Goal: Information Seeking & Learning: Learn about a topic

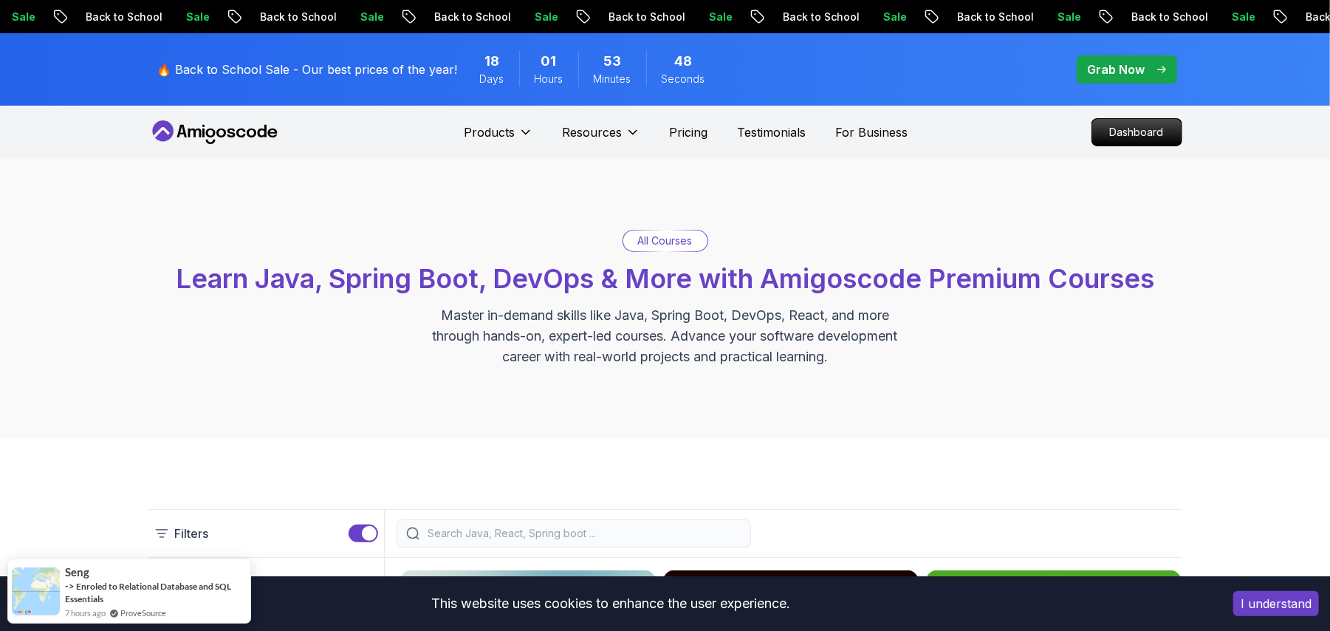
click at [1121, 134] on p "Dashboard" at bounding box center [1137, 132] width 85 height 25
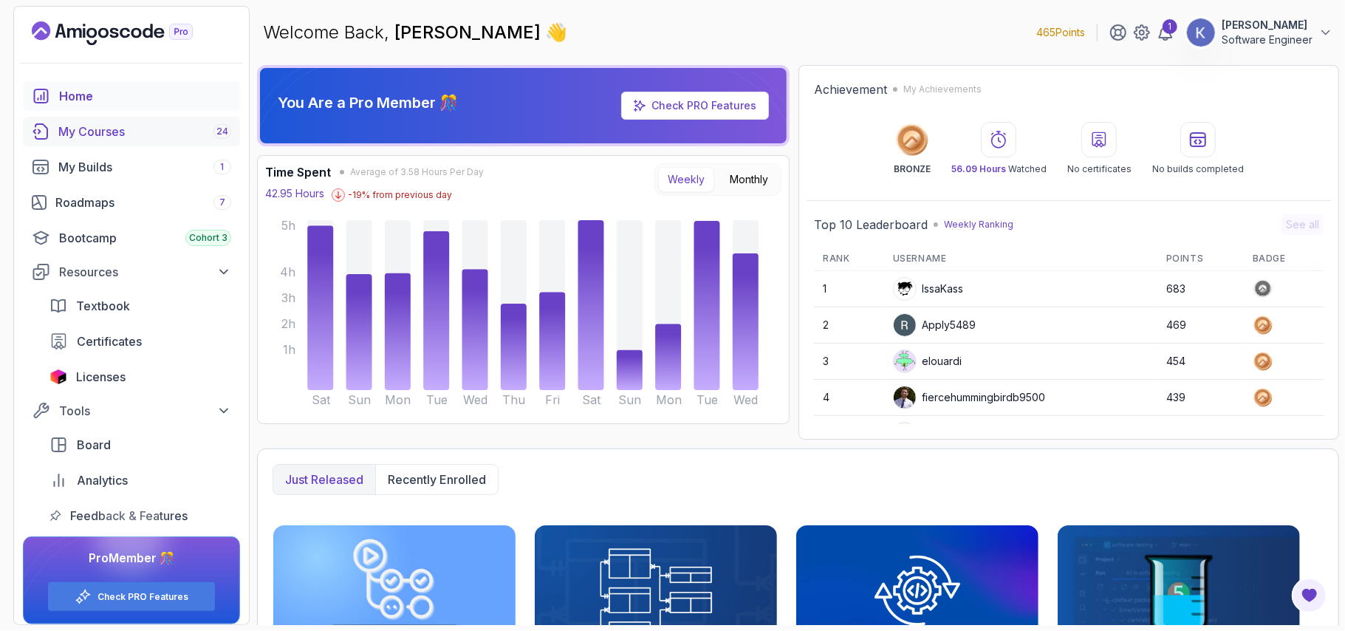
click at [120, 134] on div "My Courses 24" at bounding box center [144, 132] width 173 height 18
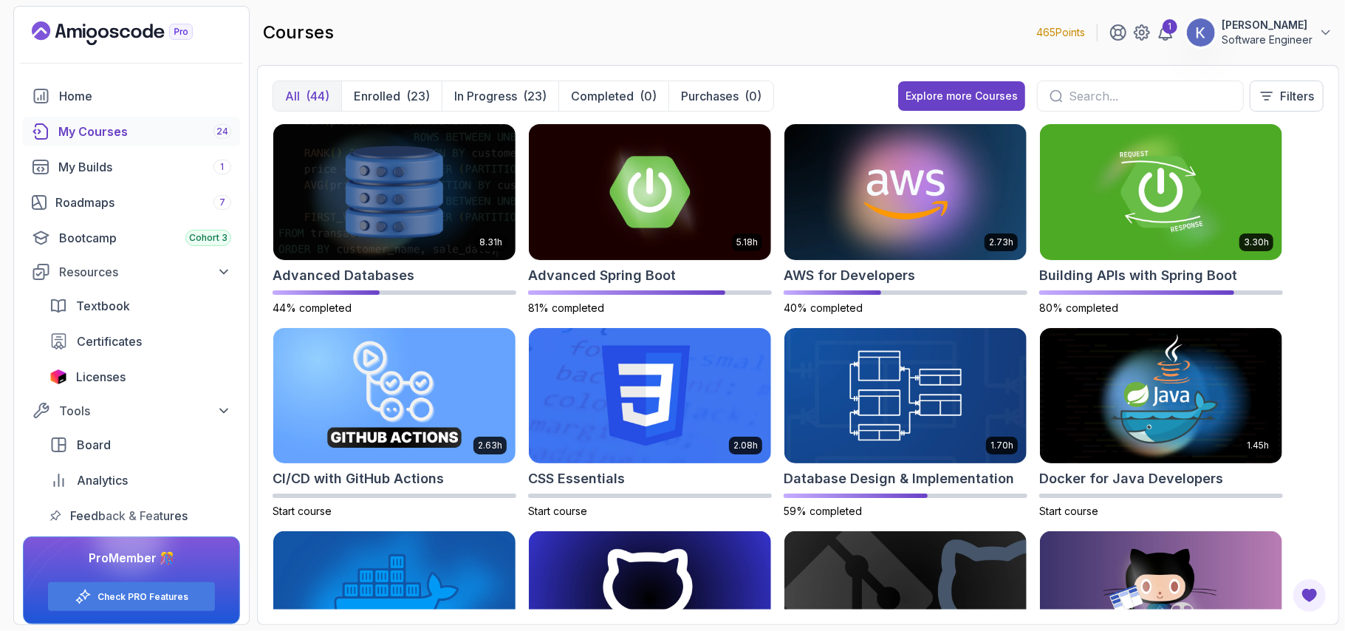
click at [854, 48] on div "courses 465 Points 1 [PERSON_NAME] Software Engineer" at bounding box center [798, 32] width 1082 height 53
click at [1321, 369] on div "8.31h Advanced Databases 44% completed 5.18h Advanced Spring Boot 81% completed…" at bounding box center [798, 366] width 1051 height 486
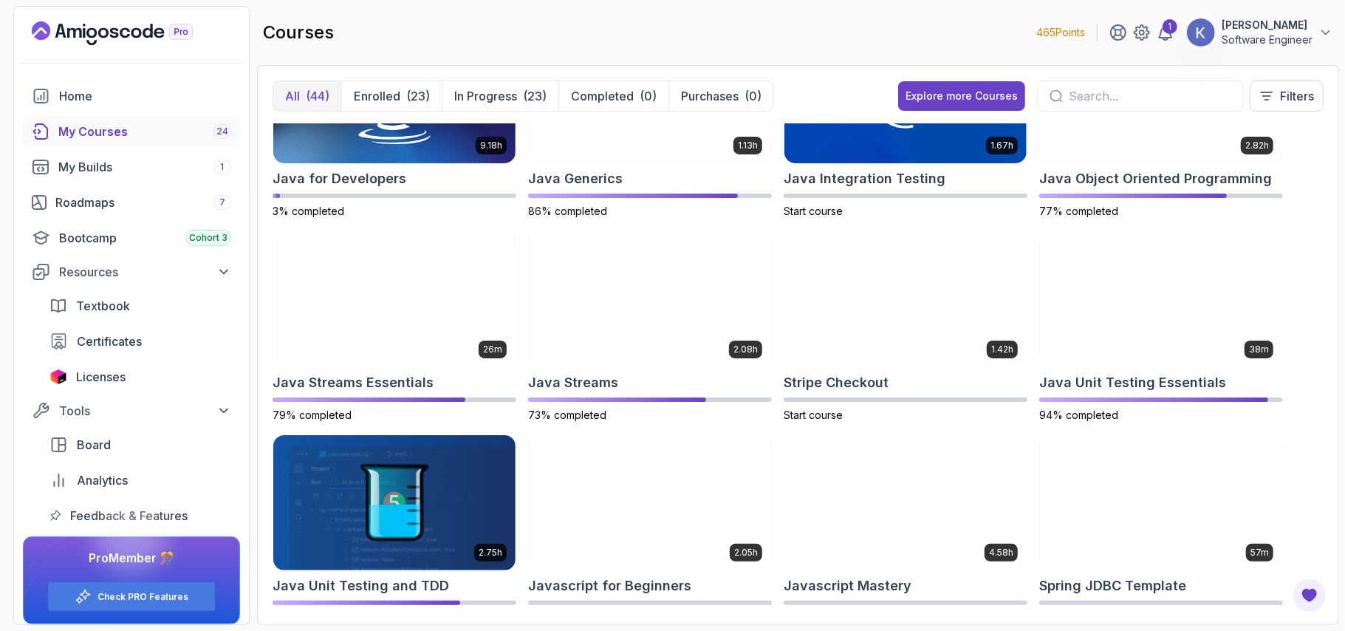
scroll to position [486, 0]
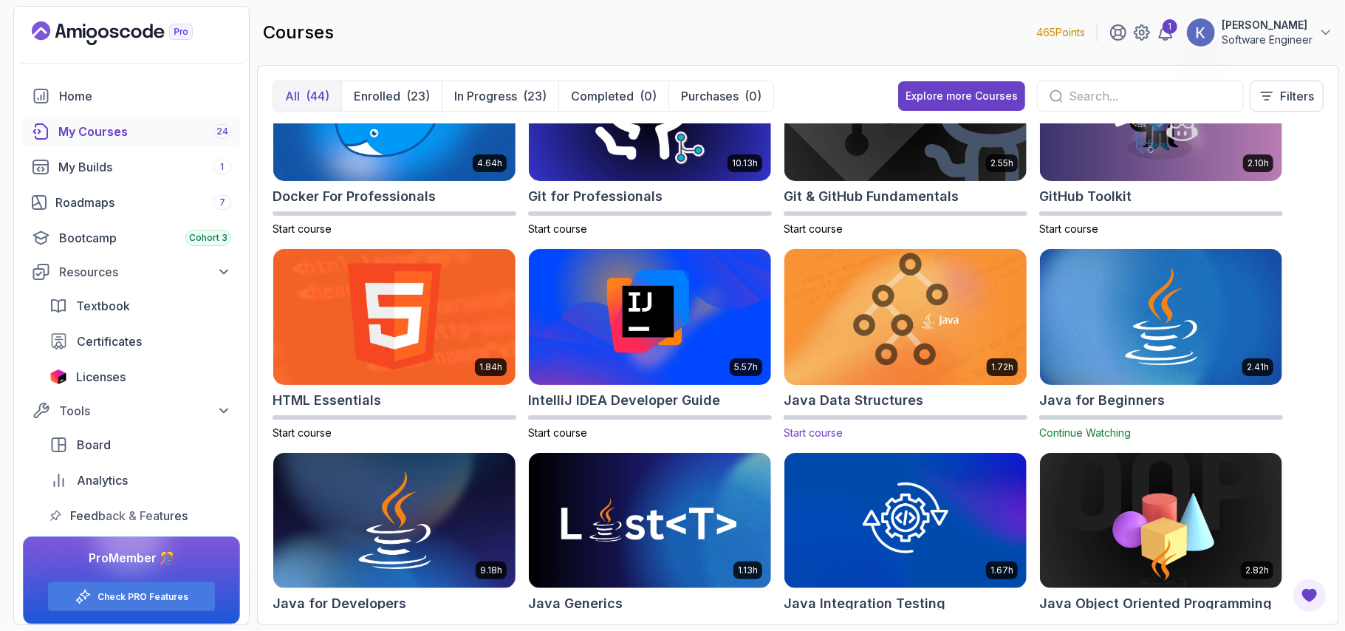
click at [881, 293] on img at bounding box center [906, 316] width 254 height 143
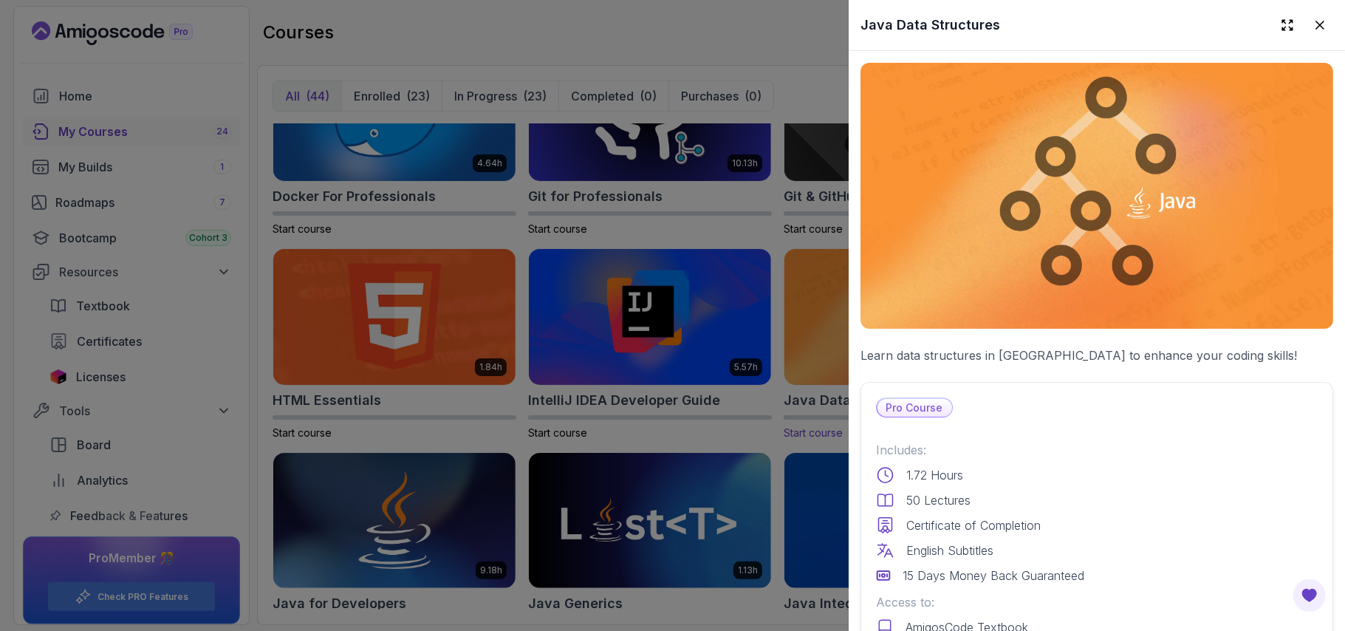
scroll to position [911, 0]
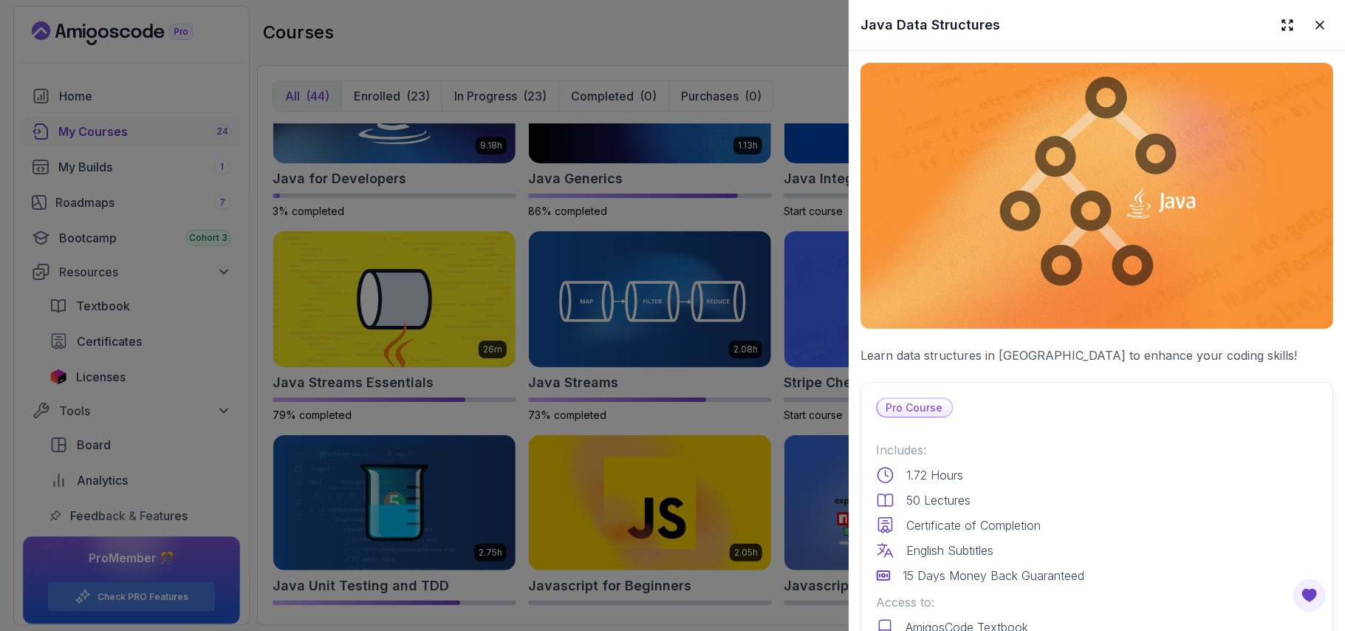
click at [1032, 501] on div "Includes: 1.72 Hours 50 Lectures Certificate of Completion English Subtitles 15…" at bounding box center [1097, 512] width 442 height 143
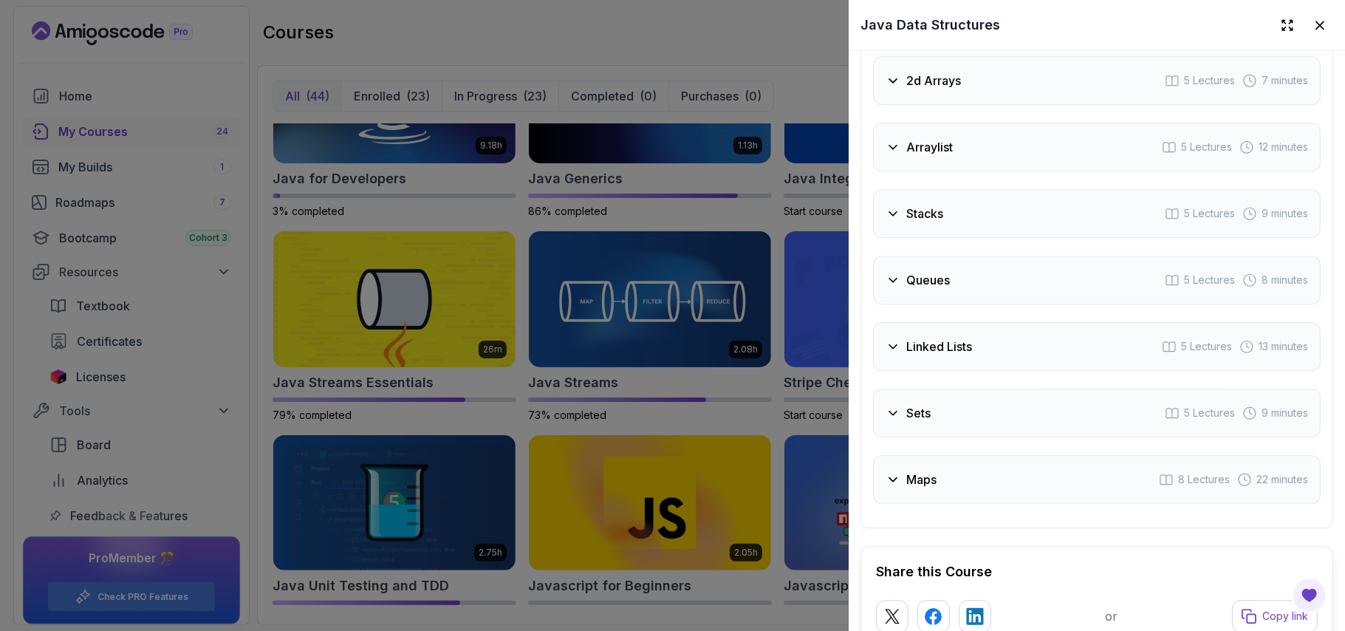
scroll to position [2757, 0]
click at [985, 459] on div "Maps 8 Lectures 22 minutes" at bounding box center [1097, 476] width 448 height 49
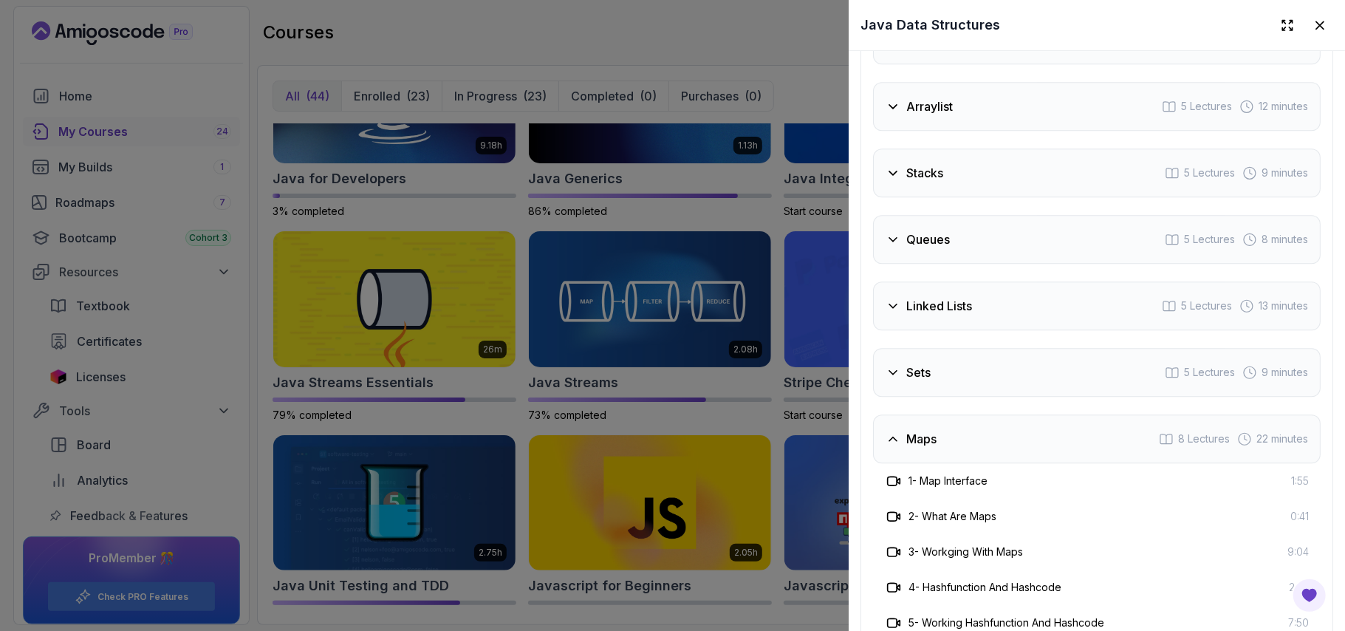
scroll to position [2616, 0]
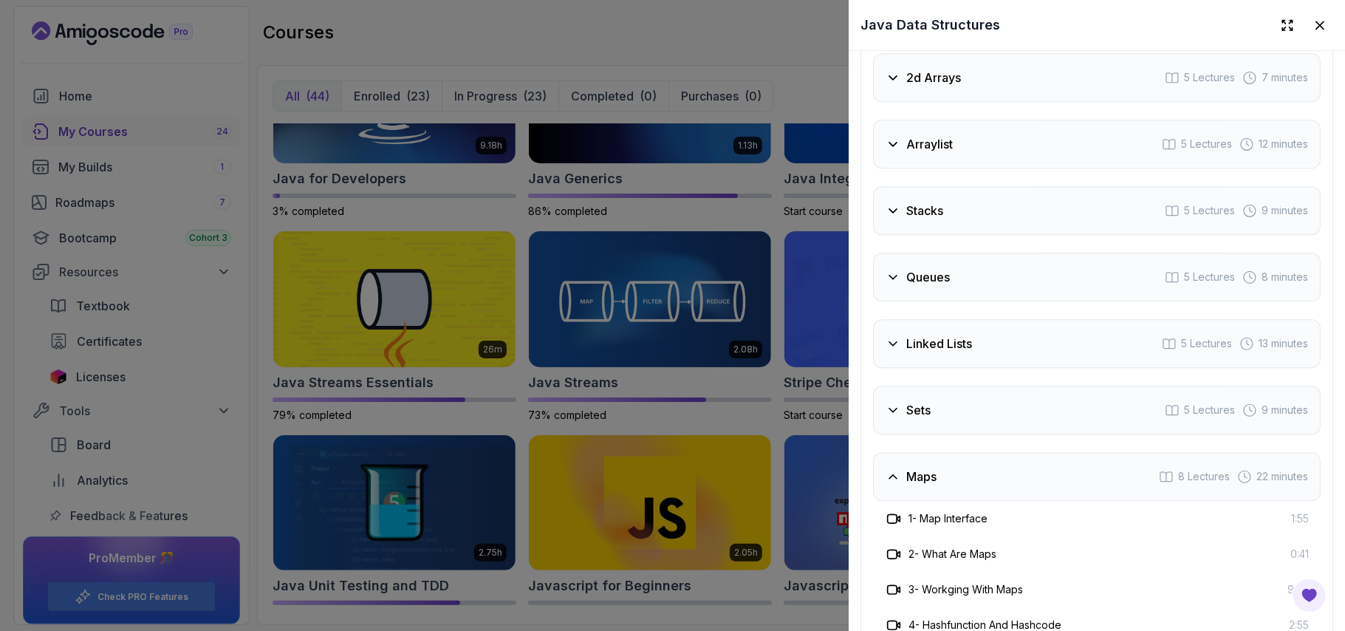
click at [964, 414] on div "Sets 5 Lectures 9 minutes" at bounding box center [1097, 410] width 448 height 49
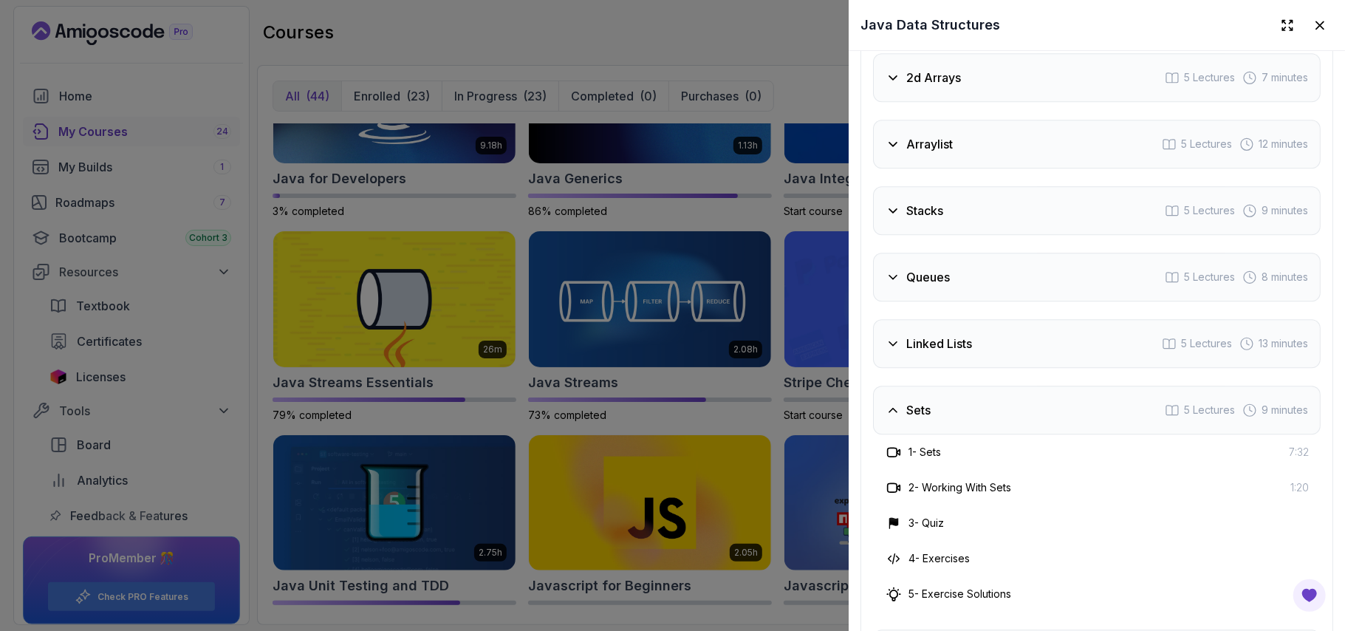
click at [964, 346] on h3 "Linked Lists" at bounding box center [939, 344] width 66 height 18
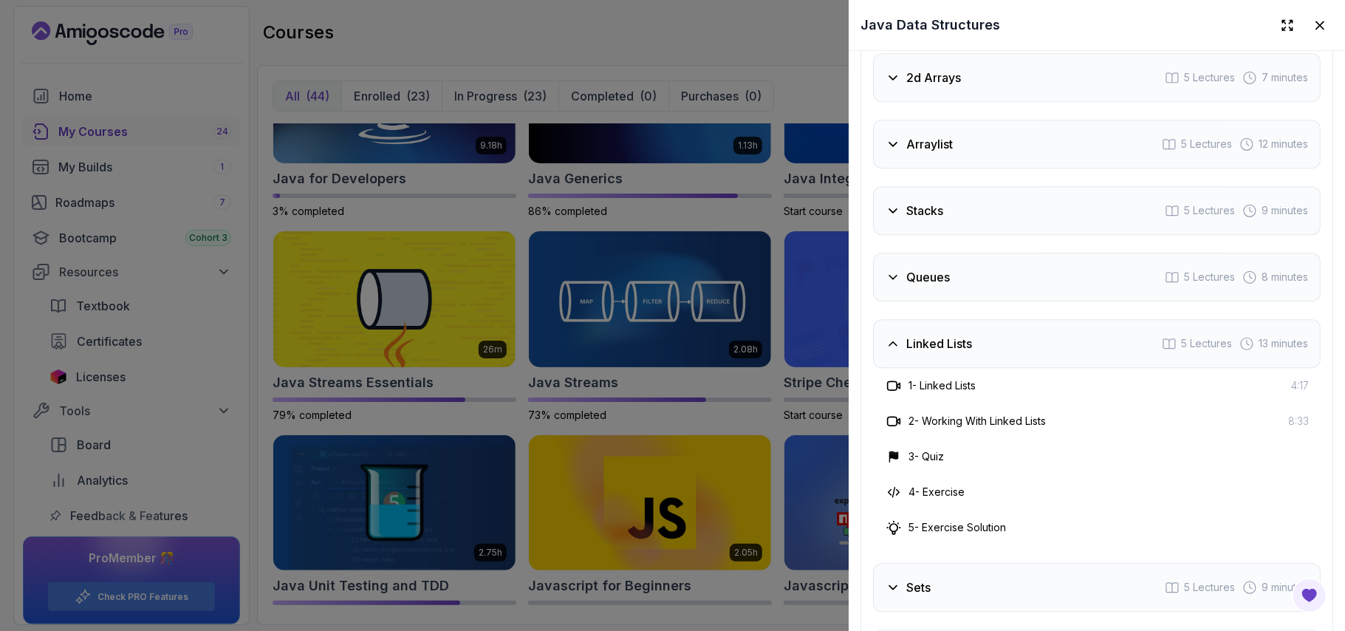
click at [964, 346] on h3 "Linked Lists" at bounding box center [939, 344] width 66 height 18
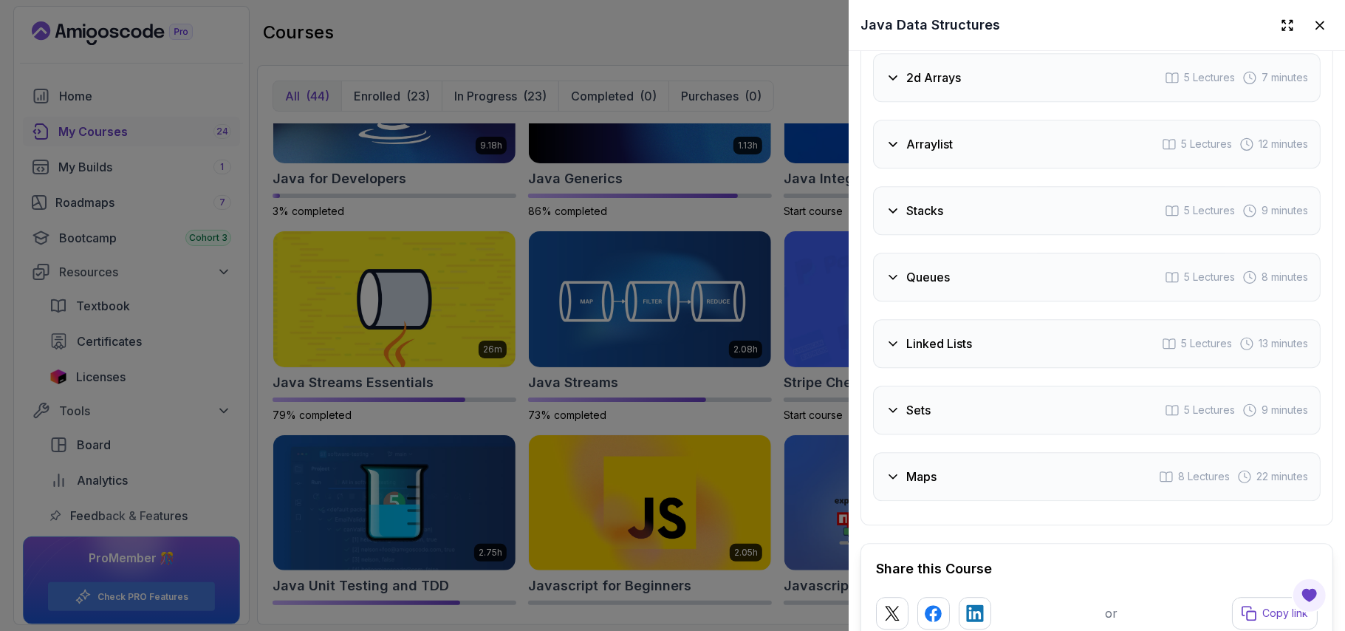
click at [951, 263] on div "Queues 5 Lectures 8 minutes" at bounding box center [1097, 277] width 448 height 49
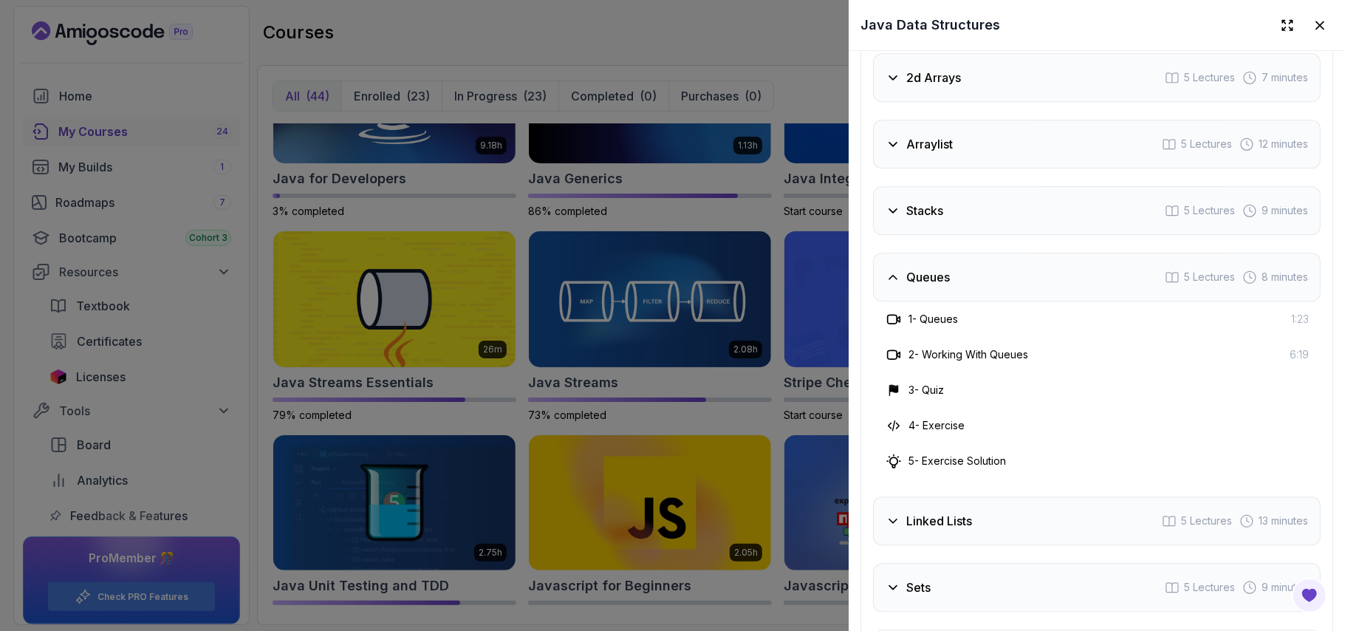
click at [953, 192] on div "Stacks 5 Lectures 9 minutes" at bounding box center [1097, 210] width 448 height 49
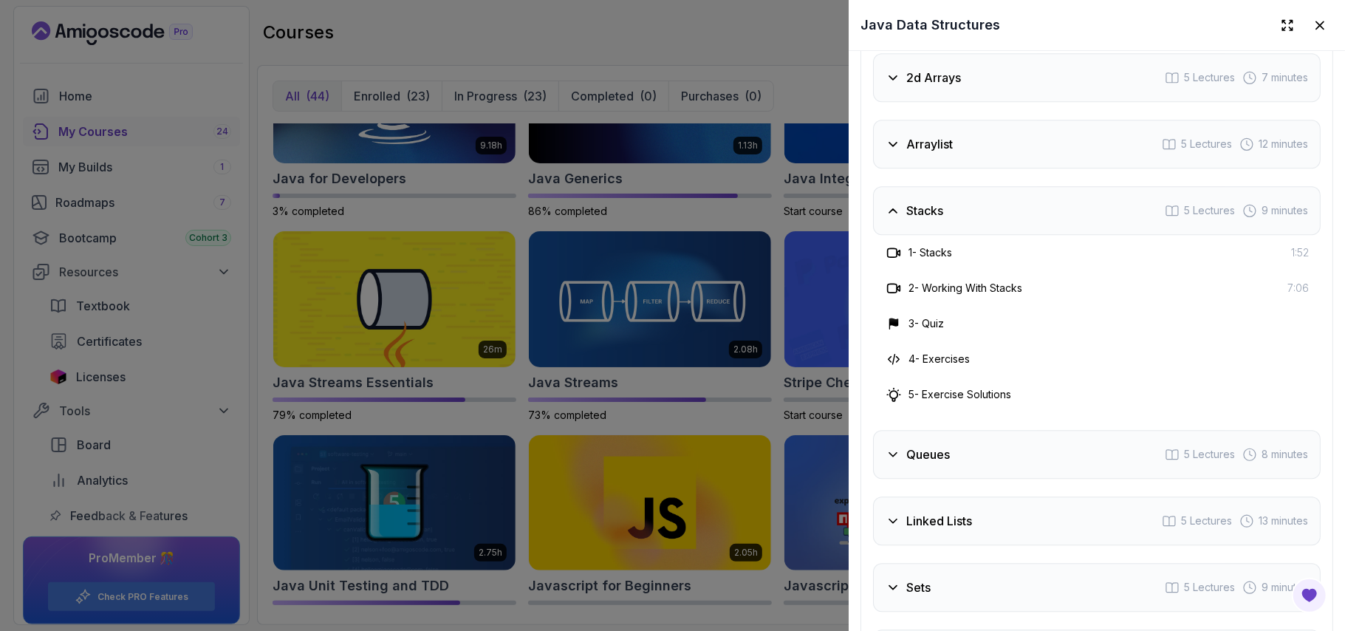
click at [916, 135] on h3 "Arraylist" at bounding box center [929, 144] width 47 height 18
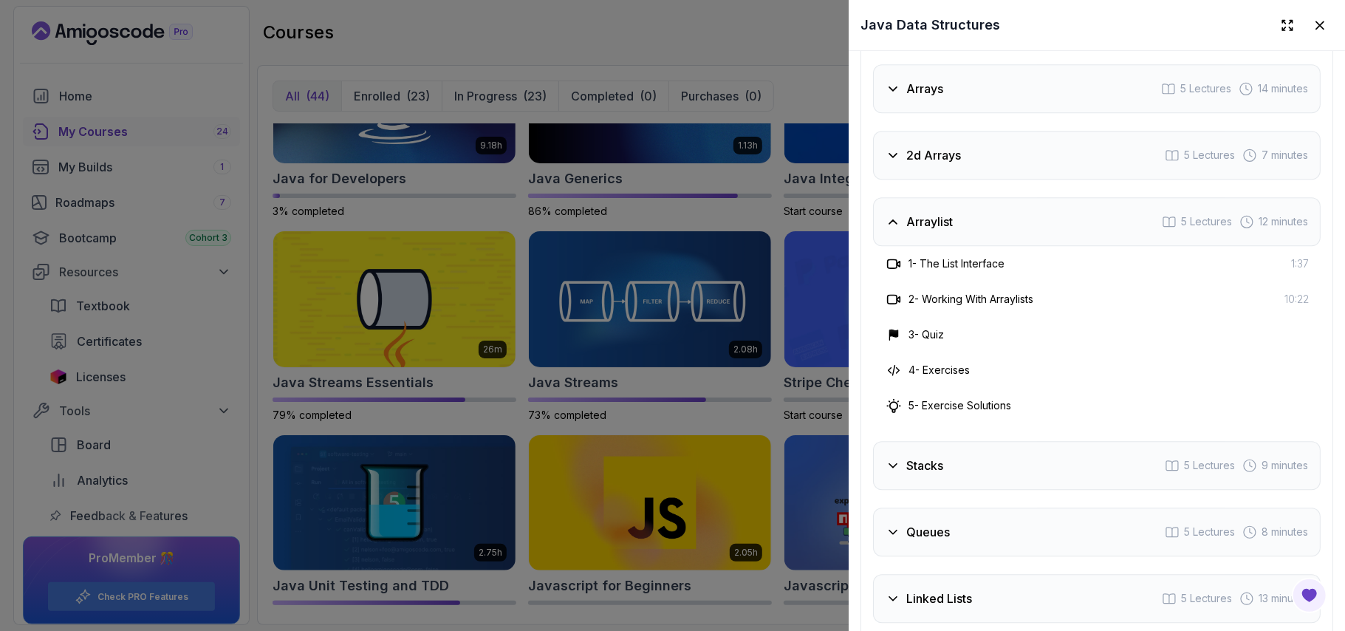
scroll to position [2537, 0]
click at [953, 154] on h3 "2d Arrays" at bounding box center [933, 157] width 55 height 18
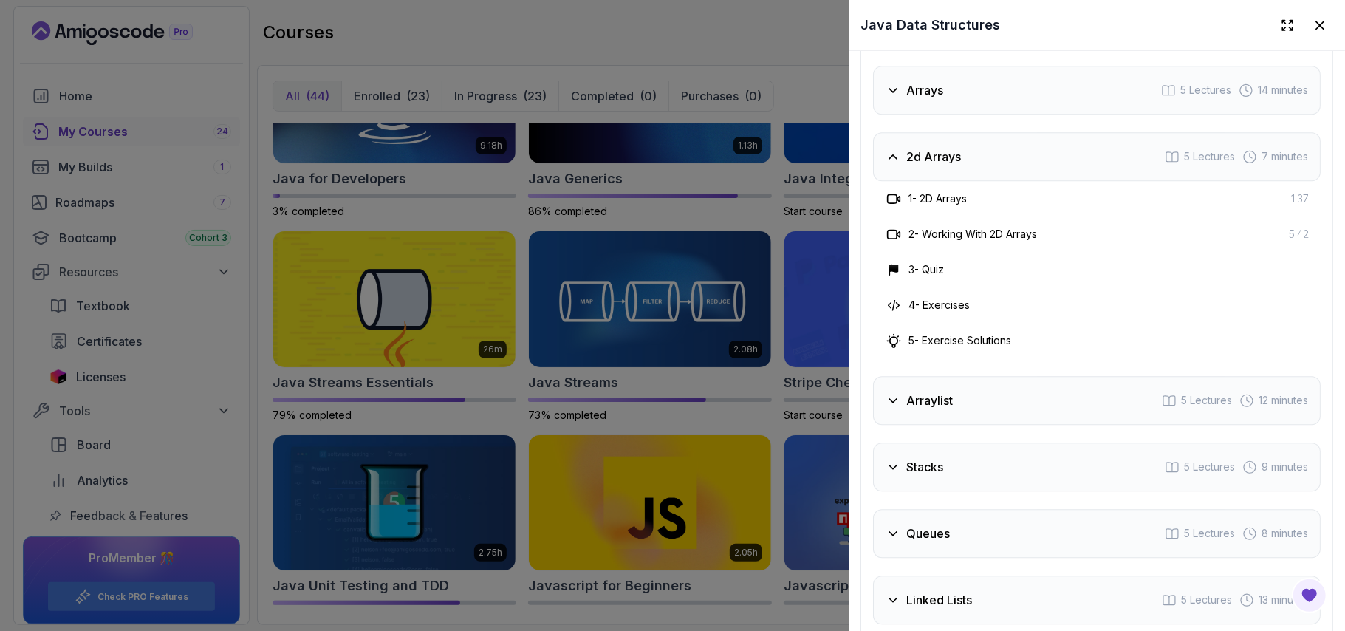
click at [956, 96] on div "Arrays 5 Lectures 14 minutes" at bounding box center [1097, 90] width 448 height 49
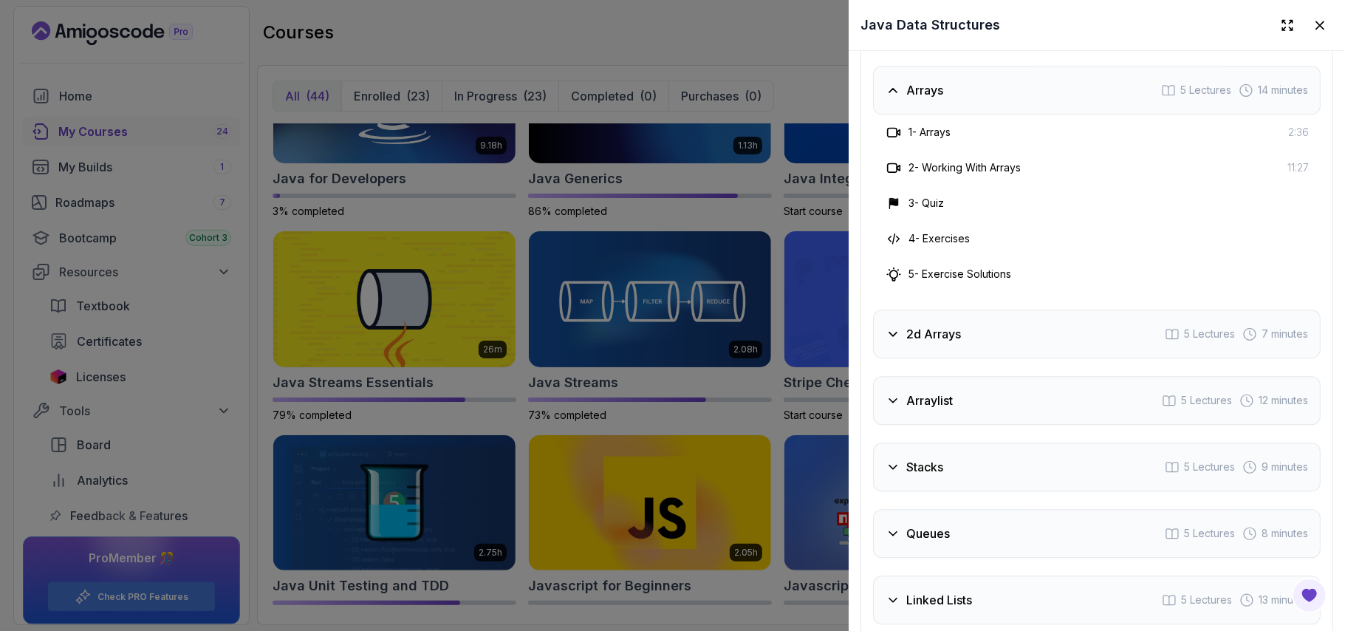
click at [928, 83] on h3 "Arrays" at bounding box center [924, 90] width 37 height 18
